Goal: Task Accomplishment & Management: Manage account settings

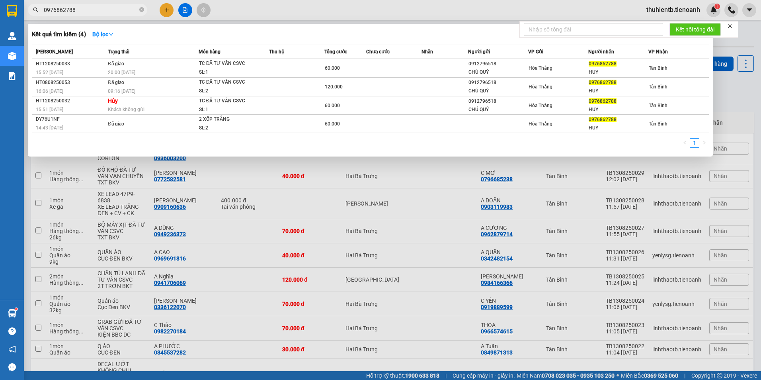
click at [143, 8] on icon "close-circle" at bounding box center [141, 9] width 5 height 5
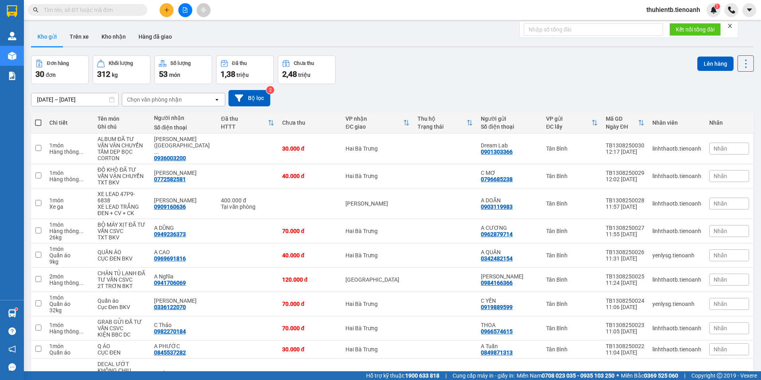
type input "0906990742"
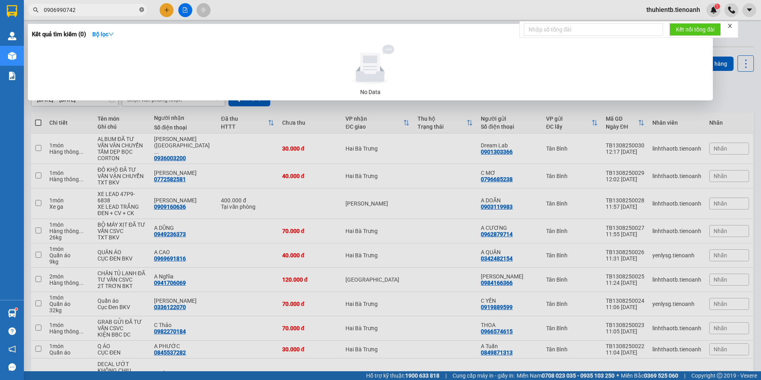
click at [144, 8] on icon "close-circle" at bounding box center [141, 9] width 5 height 5
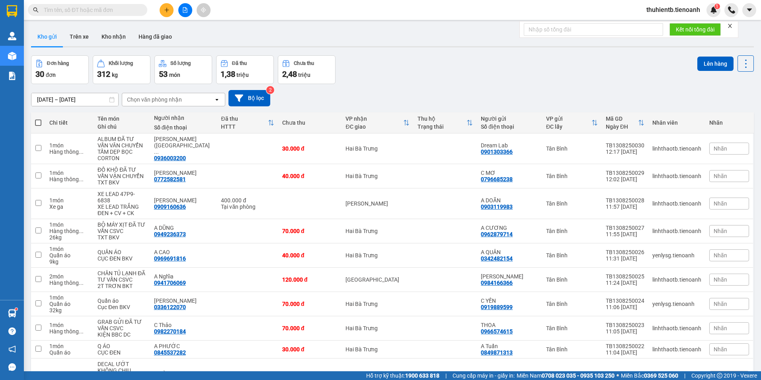
click at [76, 10] on input "text" at bounding box center [91, 10] width 94 height 9
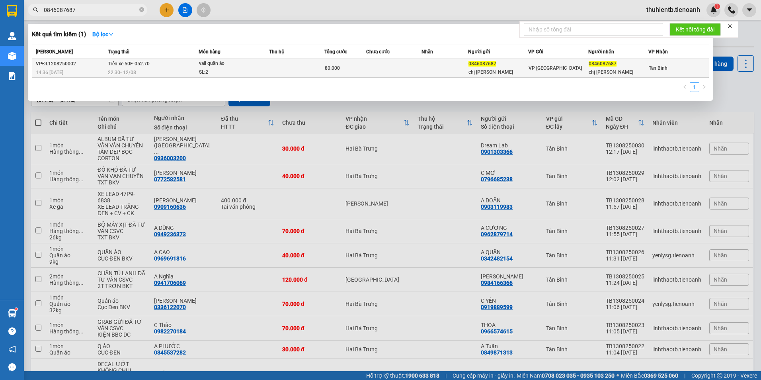
type input "0846087687"
click at [482, 73] on div "chị [PERSON_NAME]" at bounding box center [498, 72] width 59 height 8
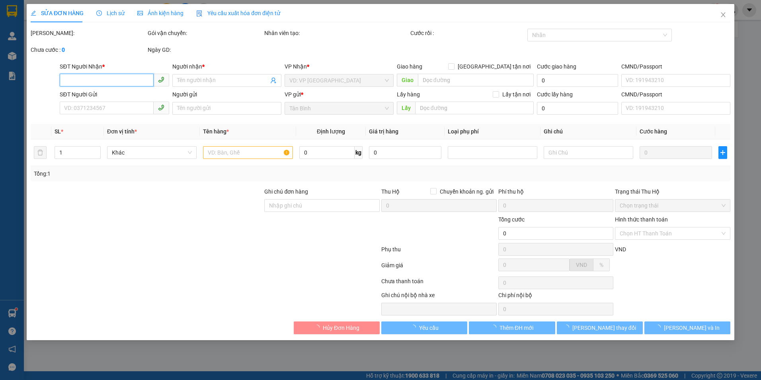
type input "0846087687"
type input "chị [PERSON_NAME]"
type input "0846087687"
type input "chị [PERSON_NAME]"
type input "80.000"
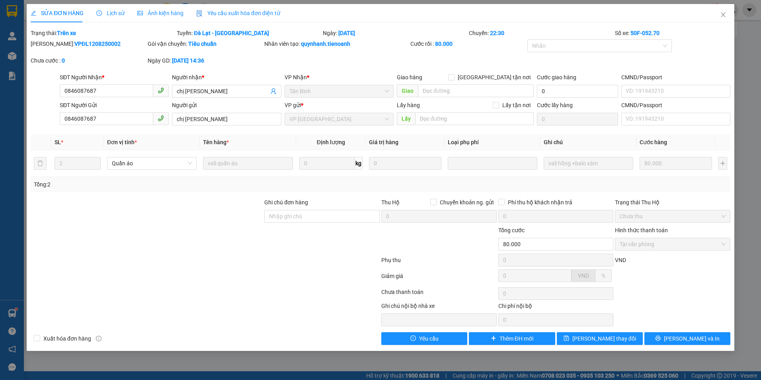
click at [105, 11] on span "Lịch sử" at bounding box center [110, 13] width 28 height 6
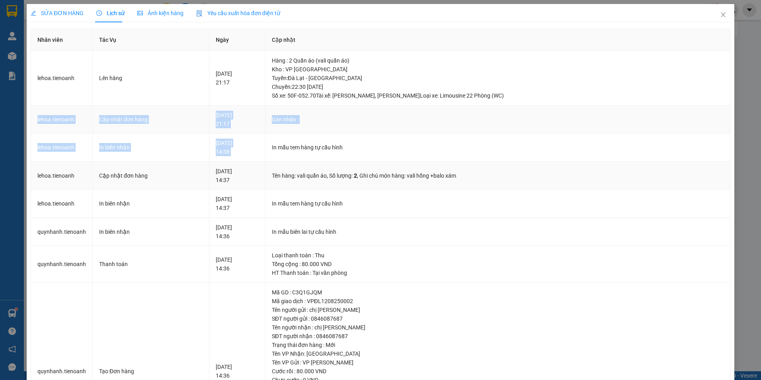
drag, startPoint x: 35, startPoint y: 114, endPoint x: 301, endPoint y: 166, distance: 271.5
click at [301, 166] on tbody "lehoa.[PERSON_NAME] hàng [DATE] 21:17 Hàng : 2 Quần áo (vali quần áo) Kho : VP …" at bounding box center [380, 255] width 699 height 408
drag, startPoint x: 301, startPoint y: 166, endPoint x: 307, endPoint y: 168, distance: 6.2
click at [306, 167] on td "Tên hàng: vali quần áo , Số lượng: 2 , Ghi chú món hàng: vali hồng +balo xám" at bounding box center [498, 176] width 465 height 28
click at [340, 119] on div "Gán nhãn :" at bounding box center [498, 119] width 452 height 9
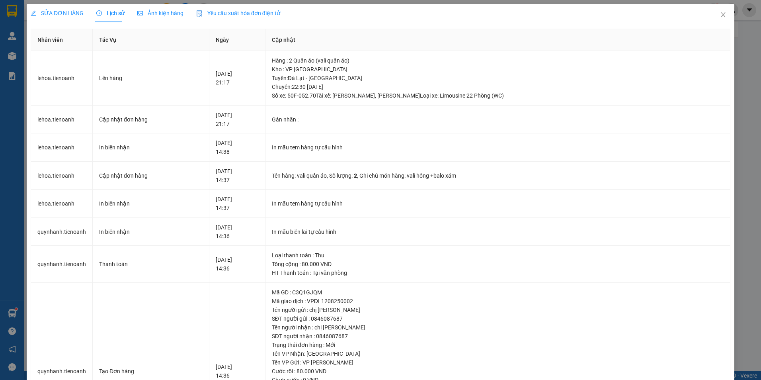
click at [158, 10] on span "Ảnh kiện hàng" at bounding box center [160, 13] width 46 height 6
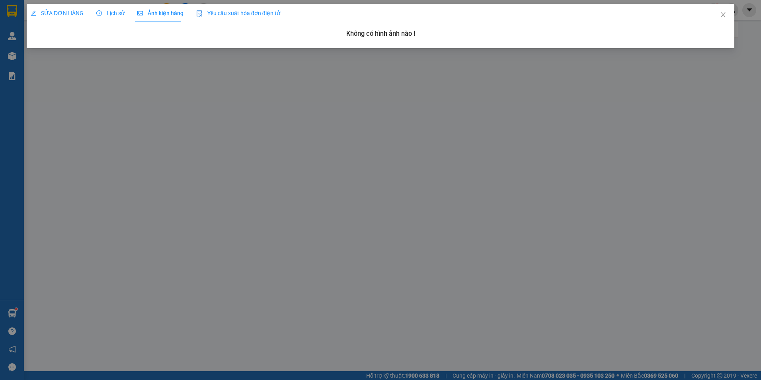
click at [105, 10] on span "Lịch sử" at bounding box center [110, 13] width 28 height 6
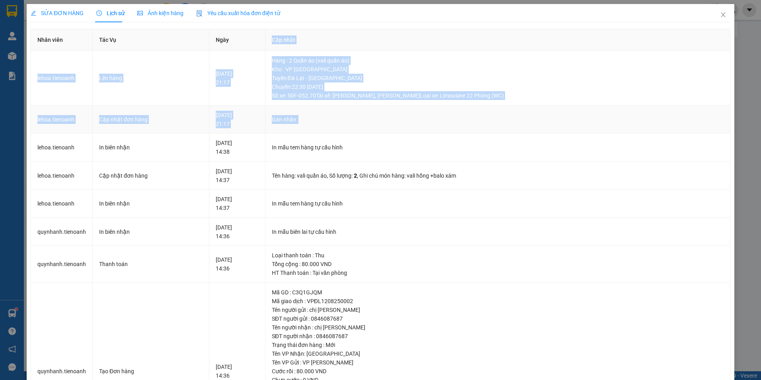
drag, startPoint x: 272, startPoint y: 44, endPoint x: 451, endPoint y: 110, distance: 190.4
click at [451, 110] on table "Nhân viên Tác Vụ Ngày Cập nhật lehoa.[PERSON_NAME] hàng [DATE] 21:17 Hàng : 2 Q…" at bounding box center [380, 244] width 699 height 431
click at [379, 96] on div "Tuyến : [GEOGRAPHIC_DATA] - [GEOGRAPHIC_DATA] Chuyến: 22:30 [DATE] Số xe: 50F-0…" at bounding box center [498, 87] width 452 height 26
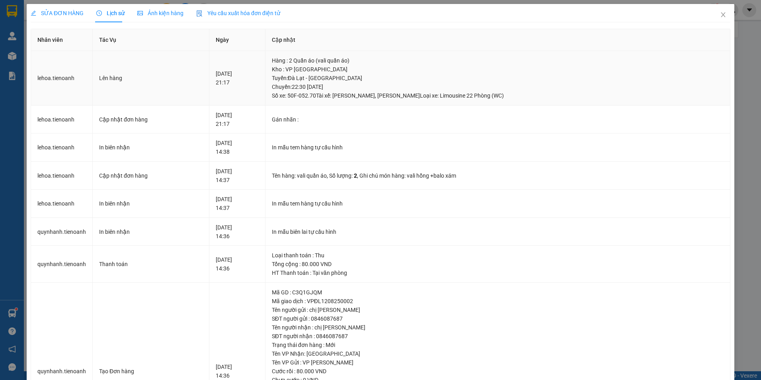
click at [185, 62] on td "Lên hàng" at bounding box center [151, 78] width 117 height 55
click at [55, 15] on span "SỬA ĐƠN HÀNG" at bounding box center [57, 13] width 53 height 6
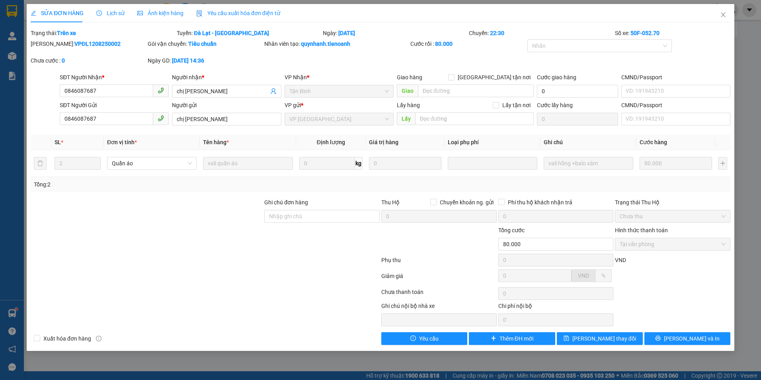
click at [121, 10] on span "Lịch sử" at bounding box center [110, 13] width 28 height 6
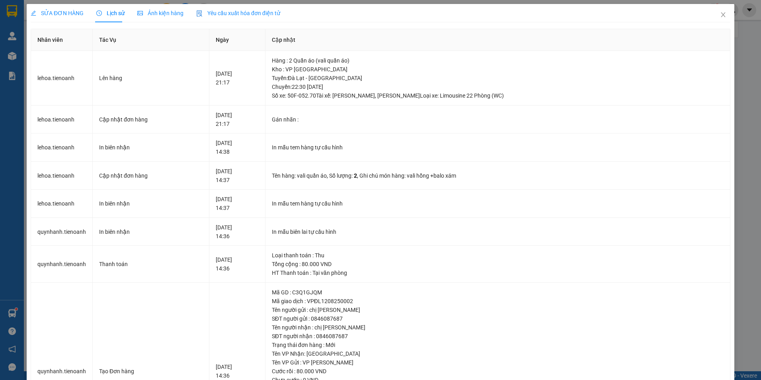
click at [150, 8] on div "Ảnh kiện hàng" at bounding box center [160, 13] width 46 height 18
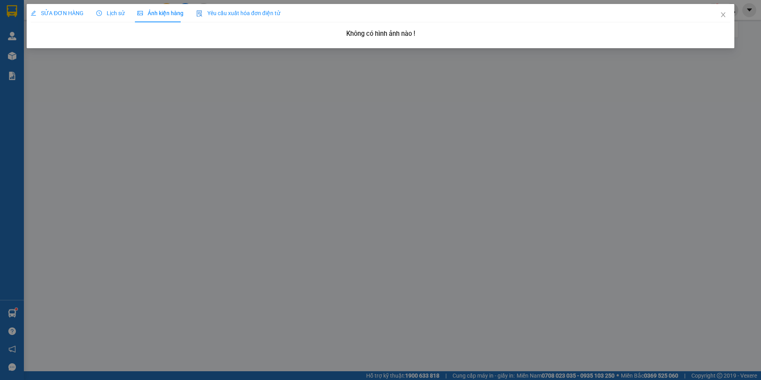
click at [120, 16] on span "Lịch sử" at bounding box center [110, 13] width 28 height 6
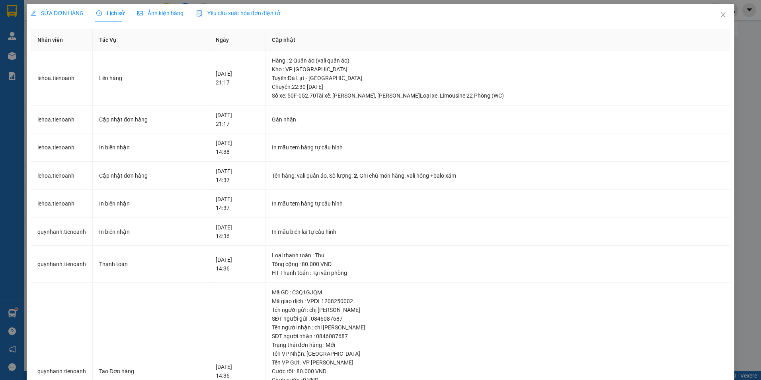
click at [44, 21] on div "SỬA ĐƠN HÀNG" at bounding box center [57, 13] width 53 height 18
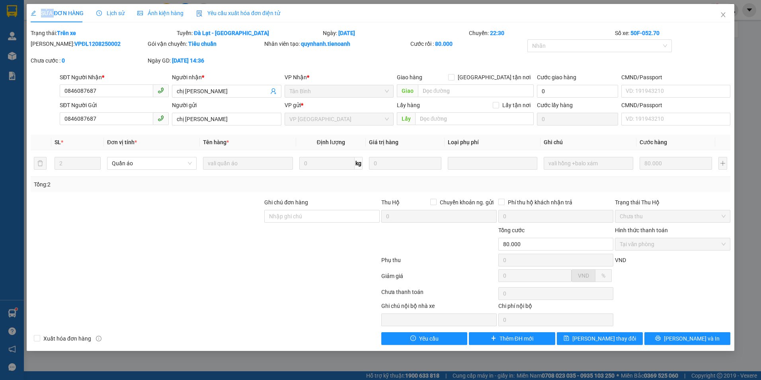
click at [746, 190] on div "SỬA ĐƠN HÀNG Lịch sử Ảnh kiện hàng Yêu cầu xuất hóa đơn điện tử Total Paid Fee …" at bounding box center [380, 190] width 761 height 380
click at [720, 14] on span "Close" at bounding box center [723, 15] width 22 height 22
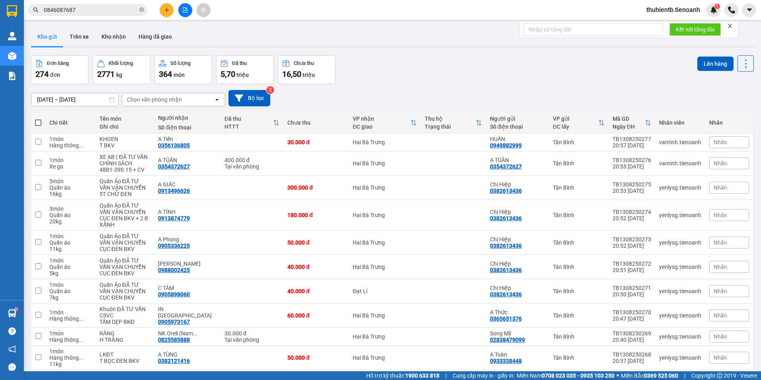
click at [103, 6] on input "0846087687" at bounding box center [91, 10] width 94 height 9
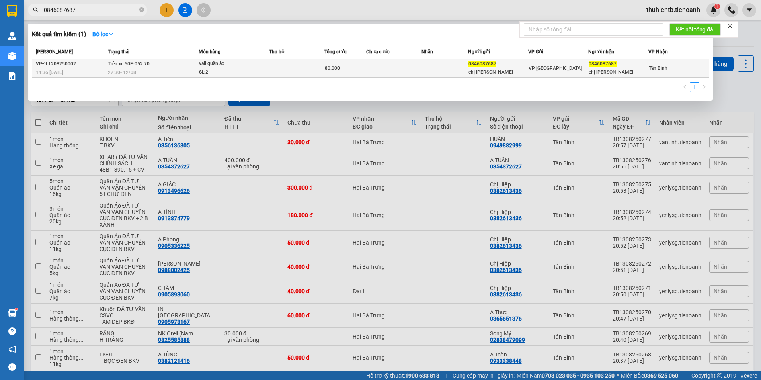
click at [414, 72] on td at bounding box center [394, 68] width 56 height 19
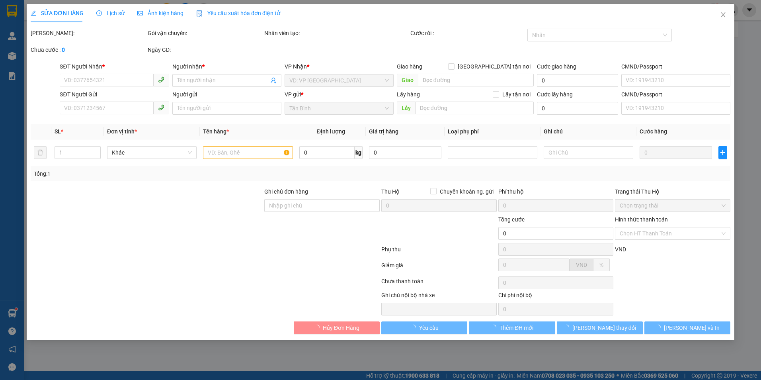
type input "0846087687"
type input "chị [PERSON_NAME]"
type input "0846087687"
type input "chị [PERSON_NAME]"
type input "80.000"
